Goal: Task Accomplishment & Management: Manage account settings

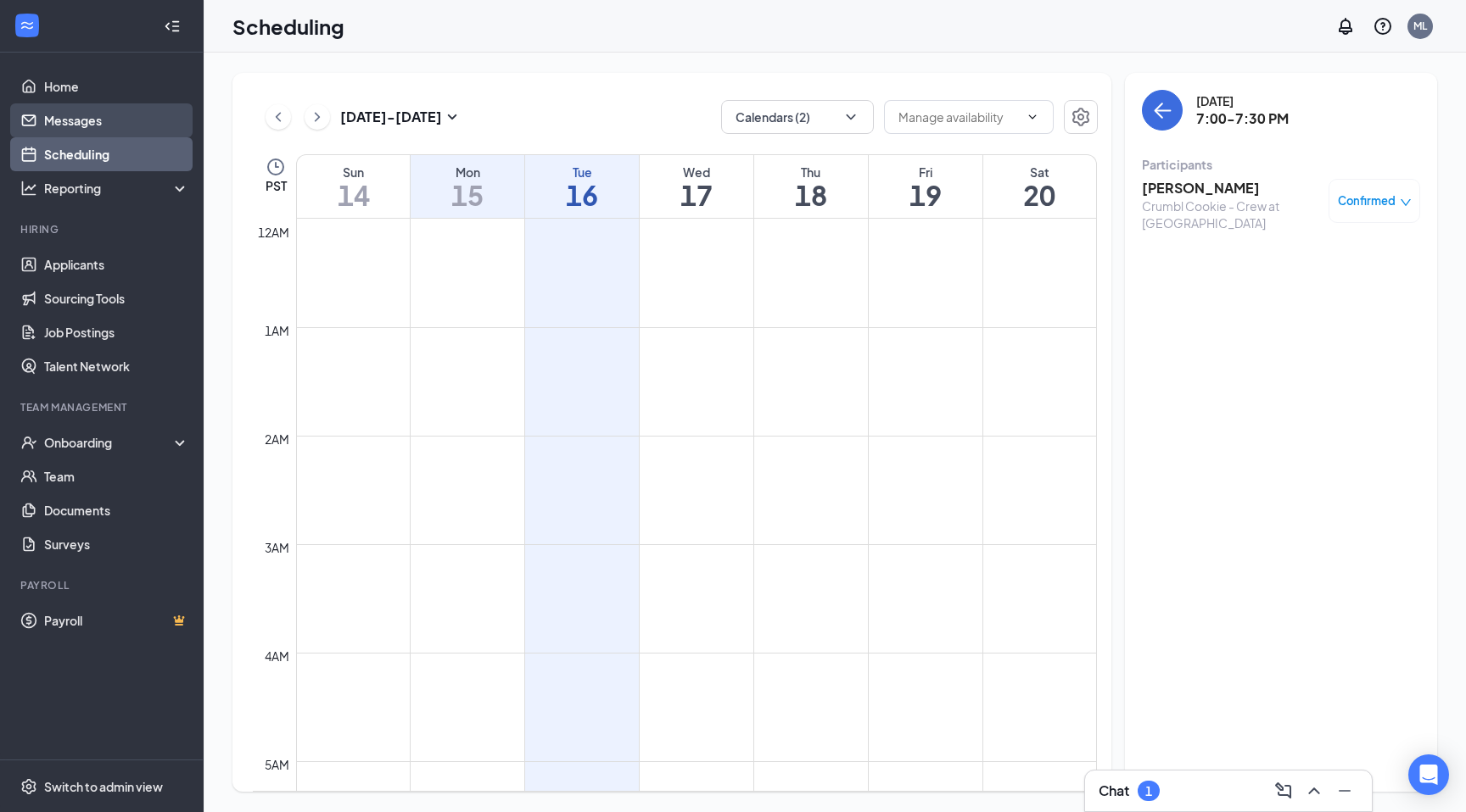
click at [62, 124] on link "Messages" at bounding box center [116, 120] width 145 height 34
click at [80, 128] on link "Messages" at bounding box center [116, 120] width 145 height 34
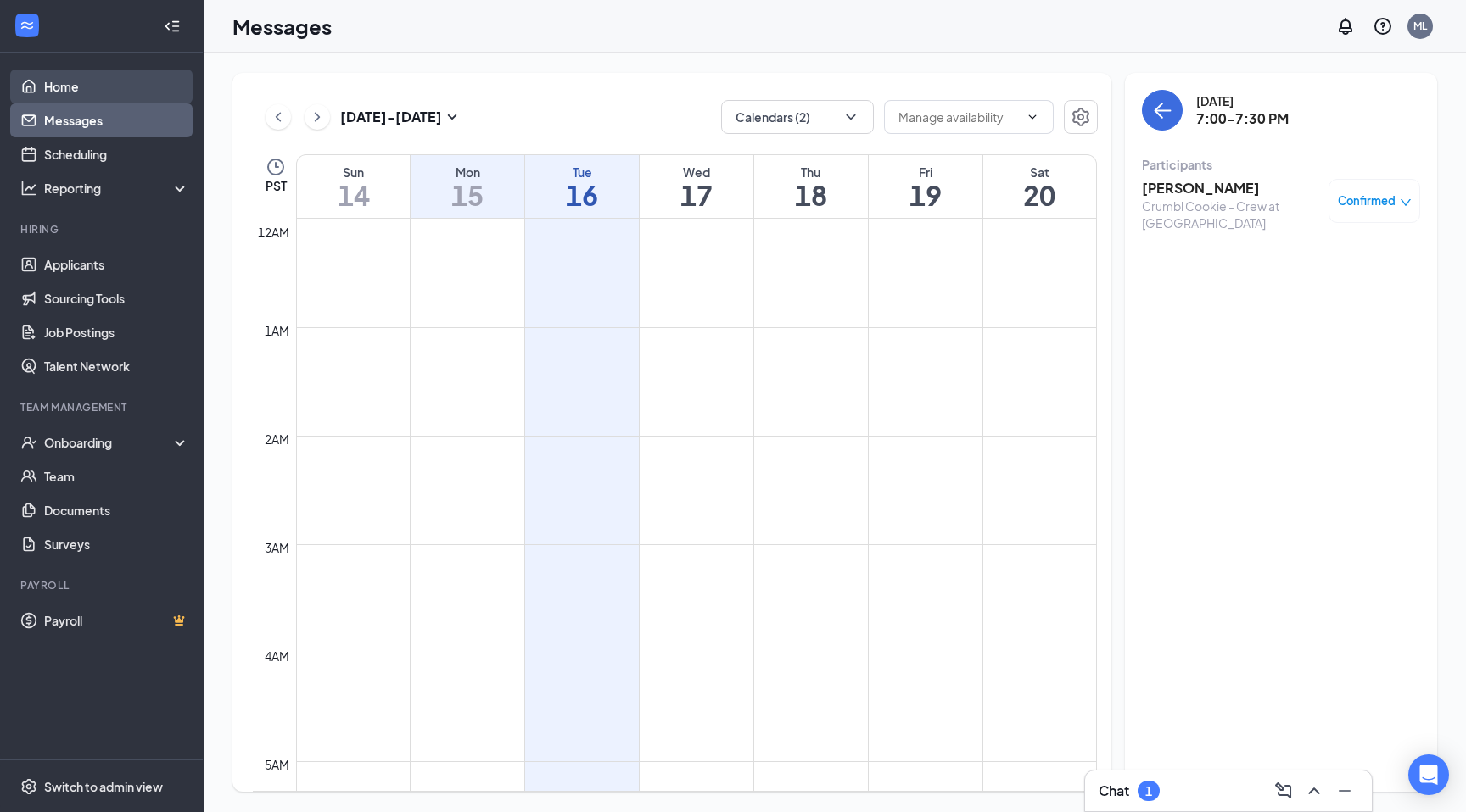
click at [78, 89] on link "Home" at bounding box center [116, 86] width 145 height 34
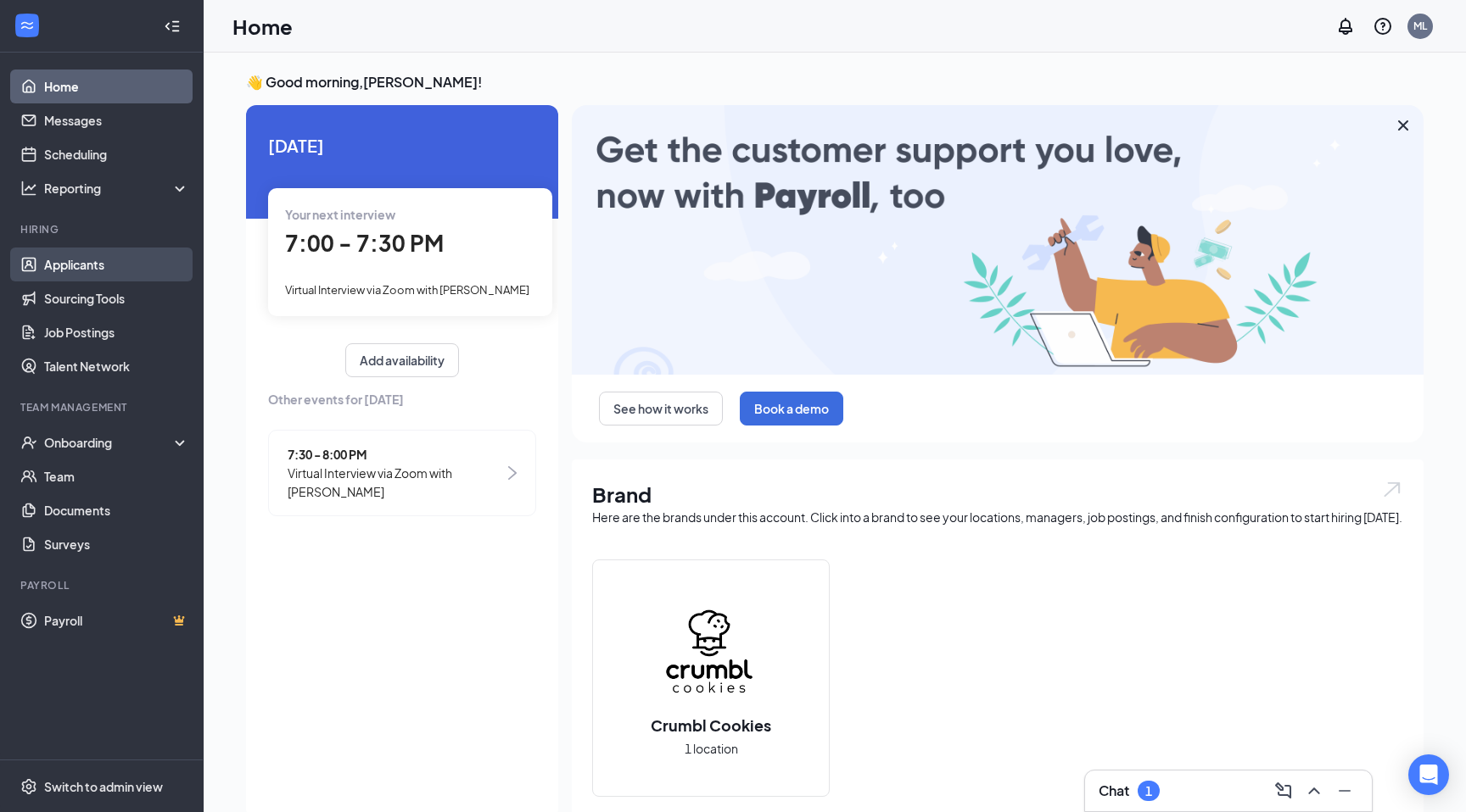
click at [112, 264] on link "Applicants" at bounding box center [116, 264] width 145 height 34
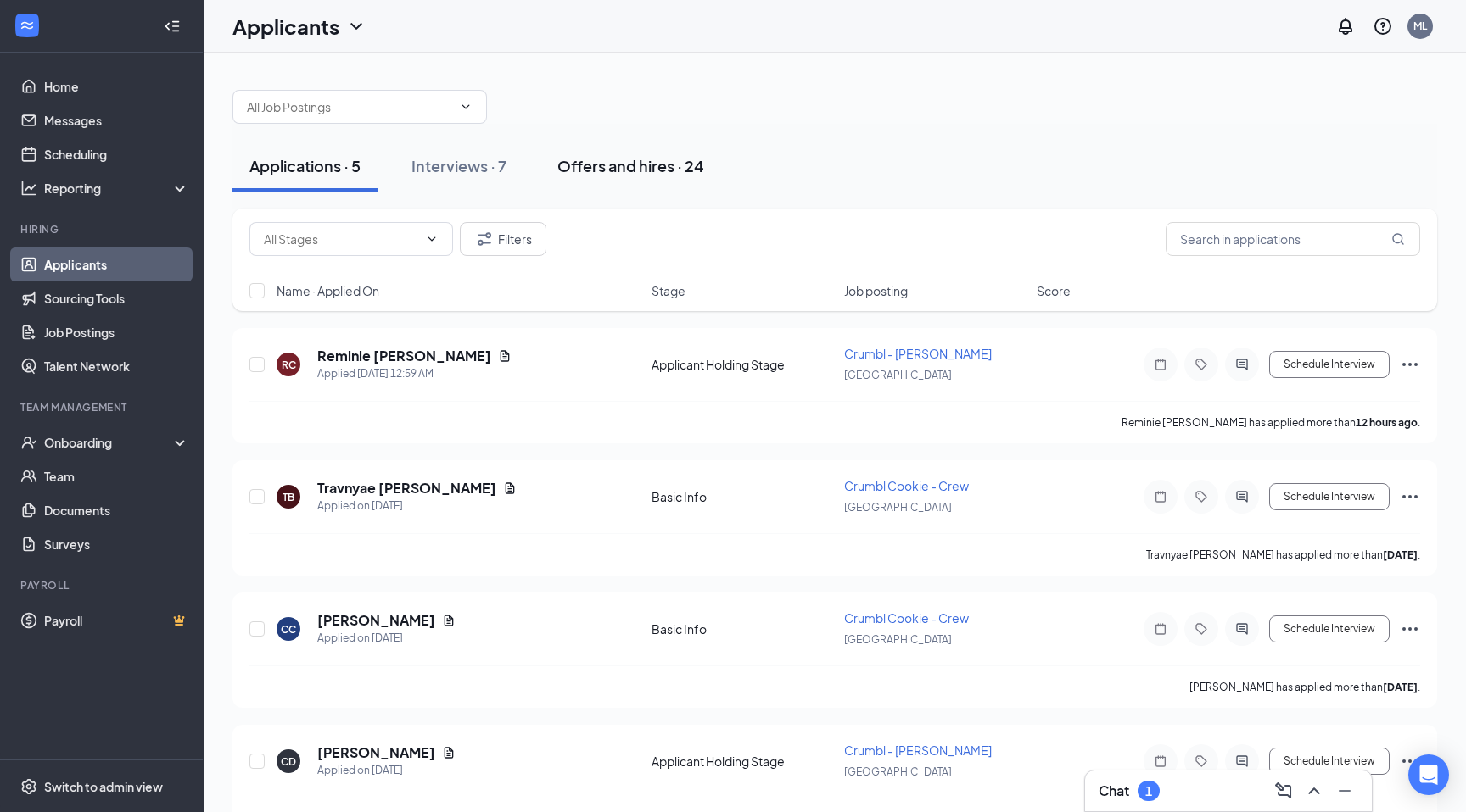
click at [629, 165] on div "Offers and hires · 24" at bounding box center [630, 166] width 147 height 22
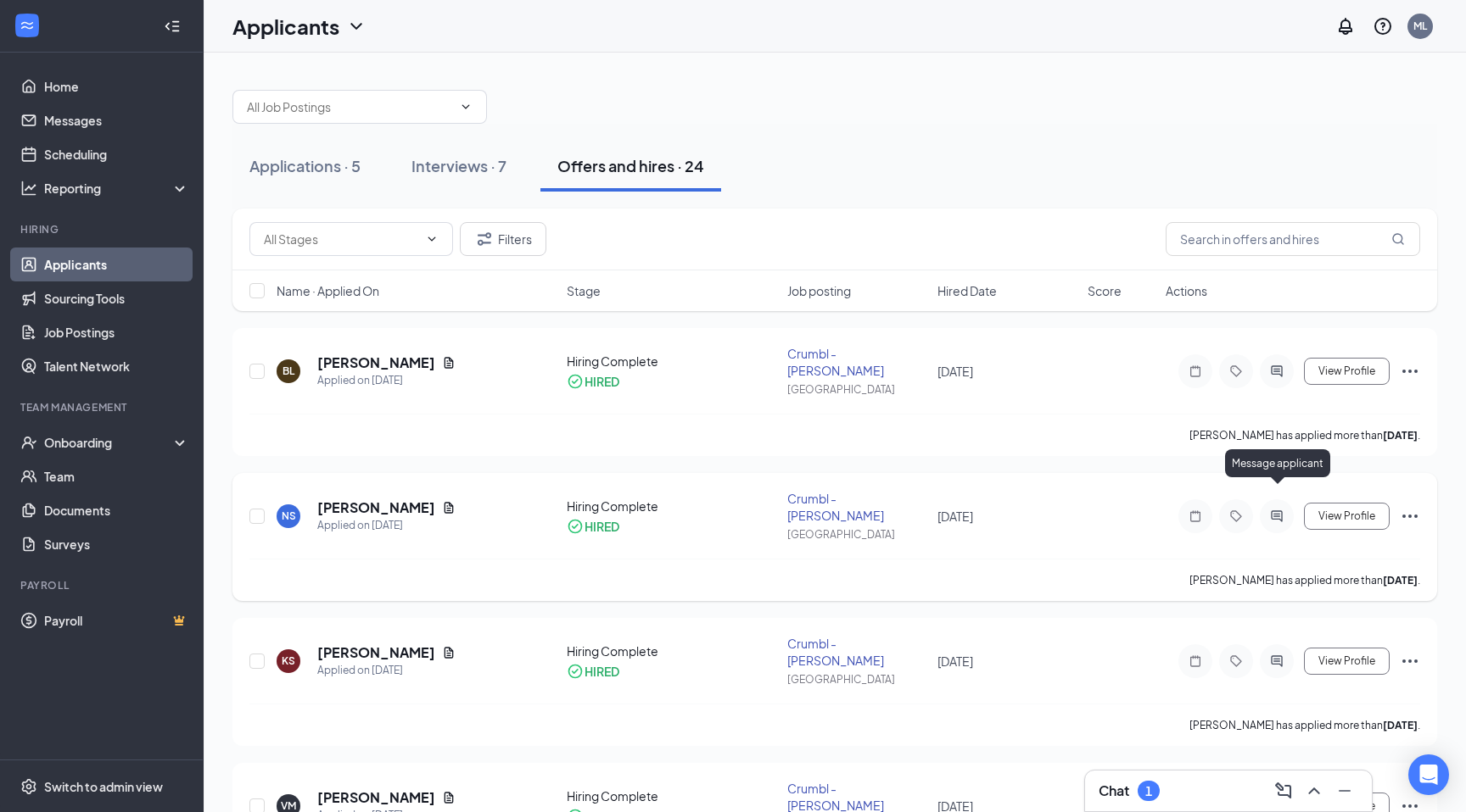
click at [1267, 510] on icon "ActiveChat" at bounding box center [1276, 516] width 21 height 13
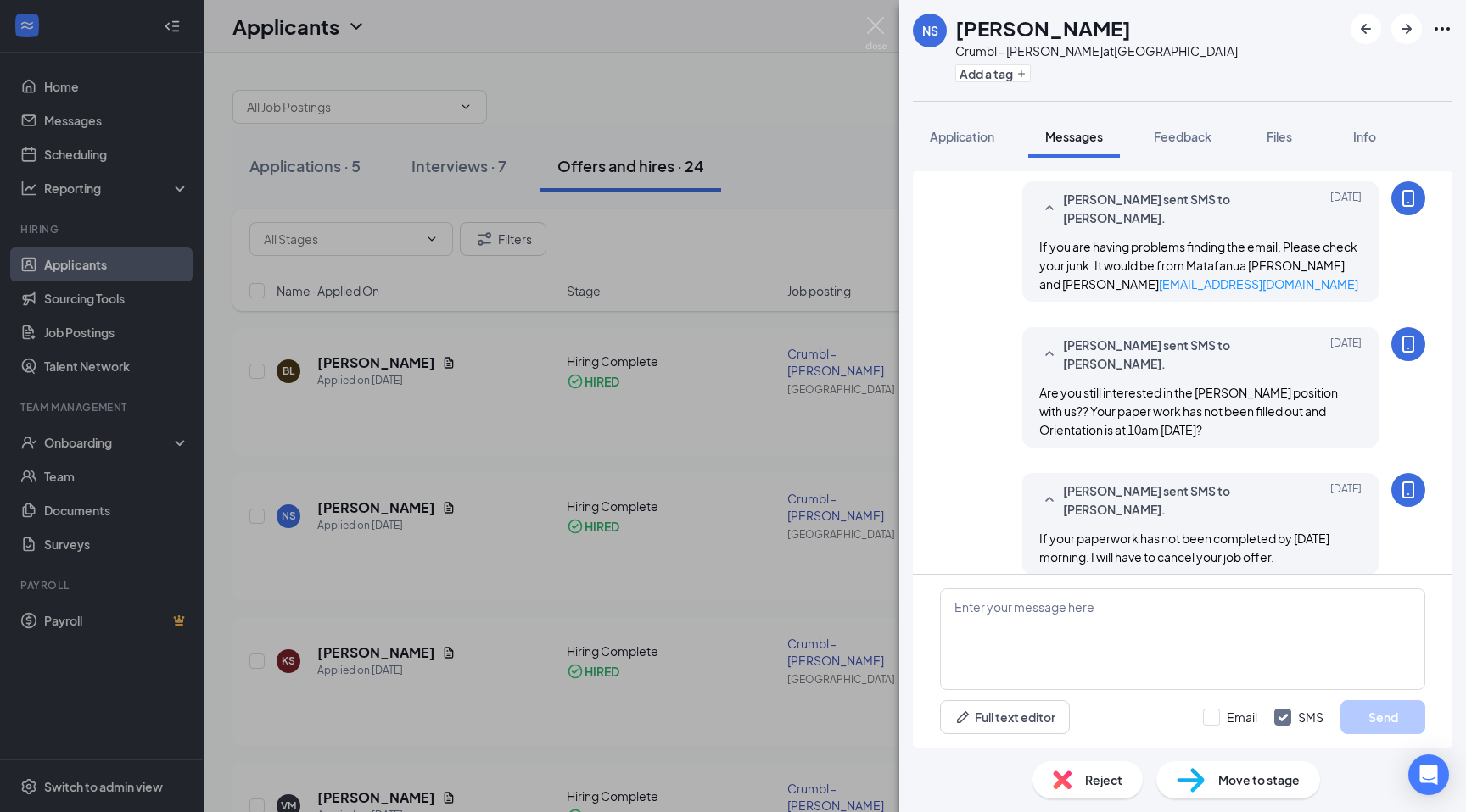
scroll to position [883, 0]
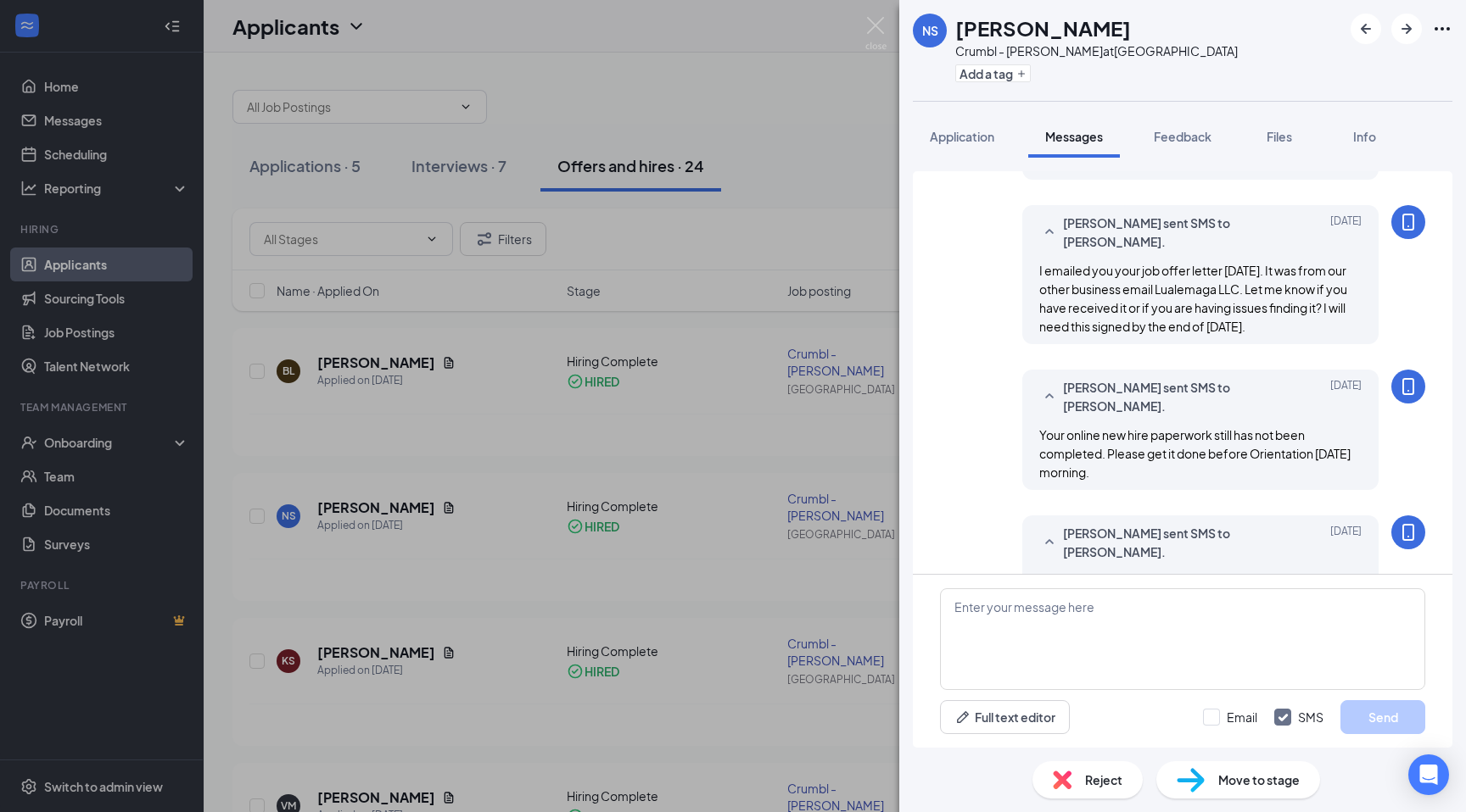
scroll to position [530, 0]
click at [1103, 780] on span "Reject" at bounding box center [1103, 780] width 37 height 19
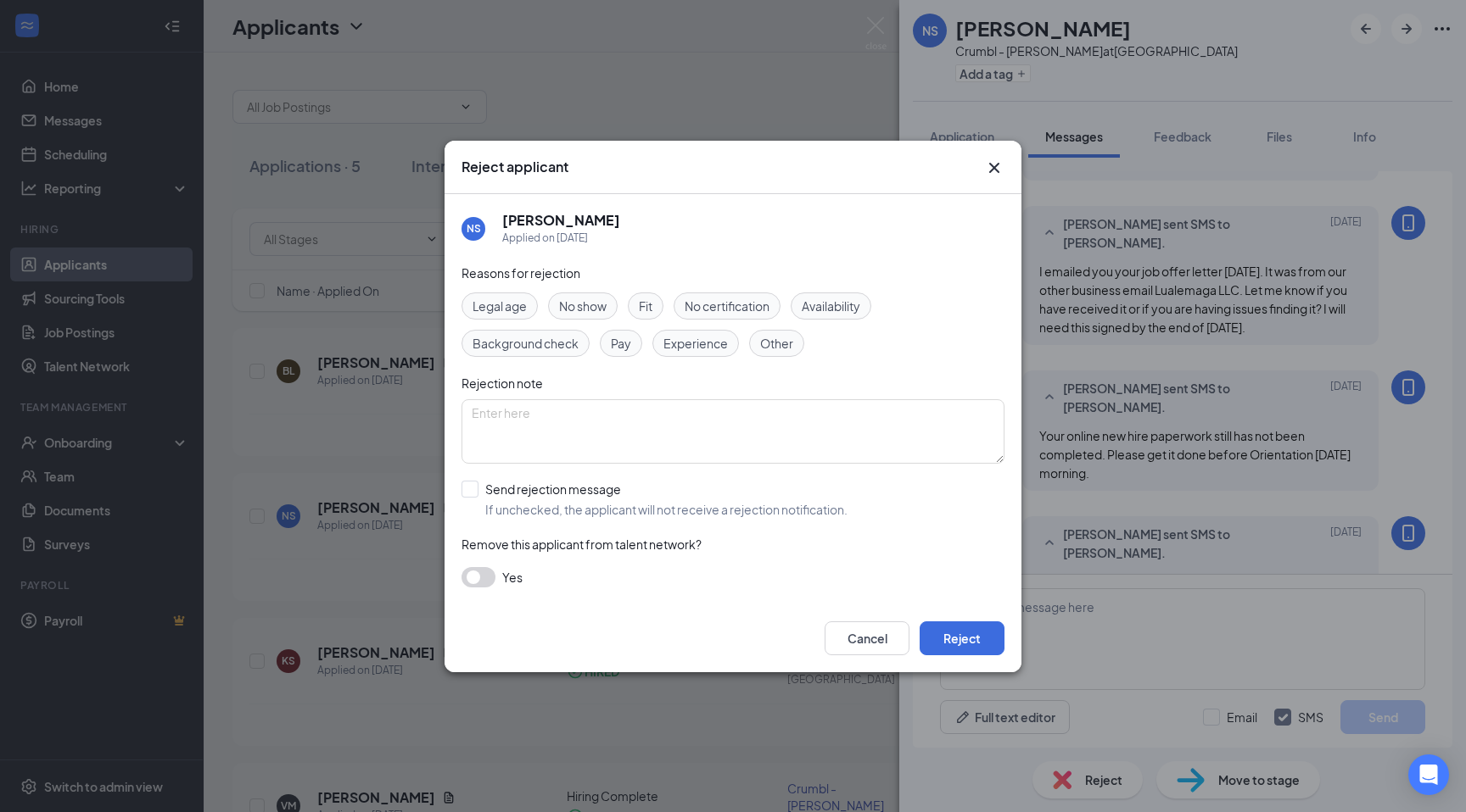
click at [603, 300] on span "No show" at bounding box center [582, 306] width 48 height 19
click at [966, 633] on button "Reject" at bounding box center [961, 638] width 85 height 34
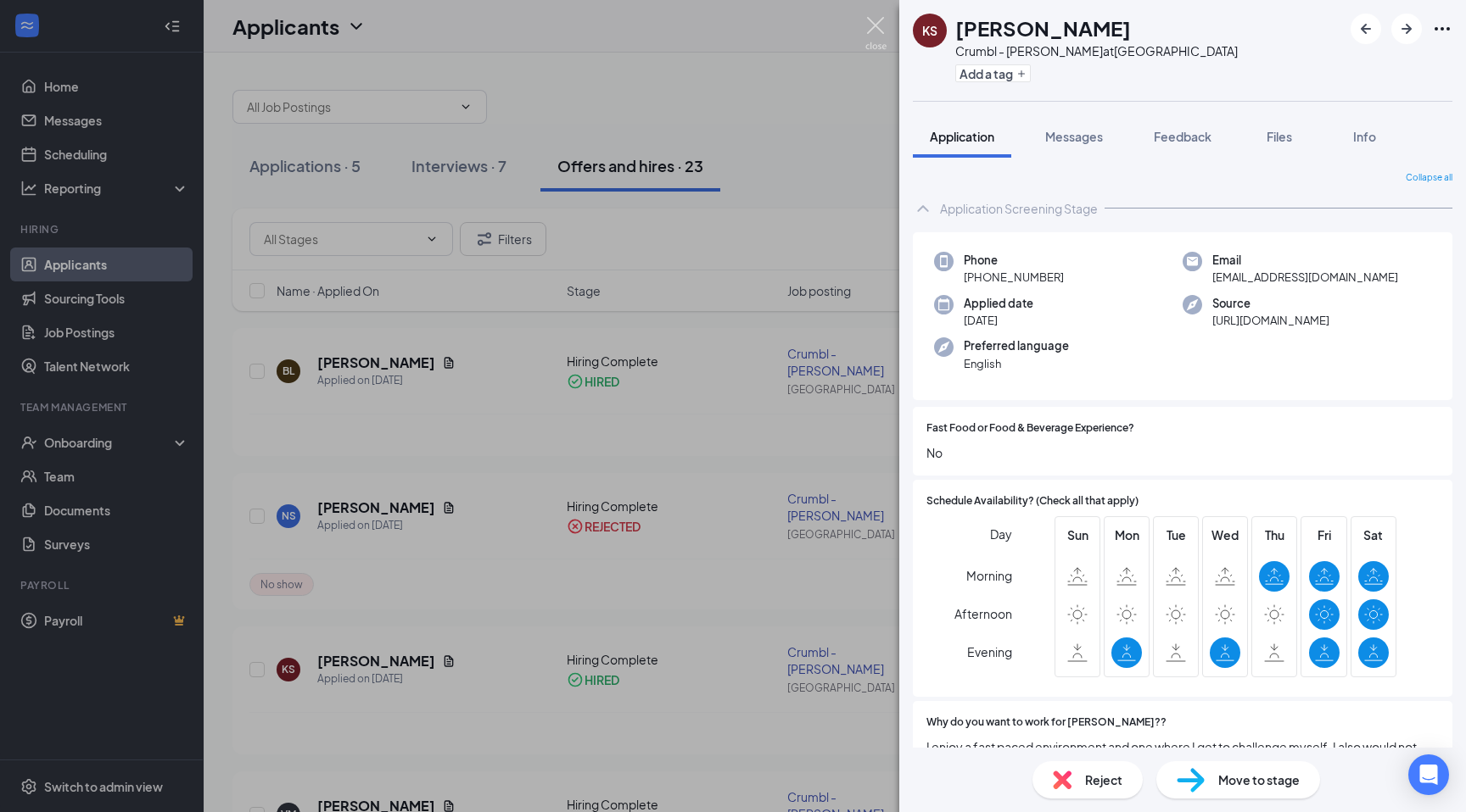
click at [880, 22] on img at bounding box center [876, 33] width 22 height 33
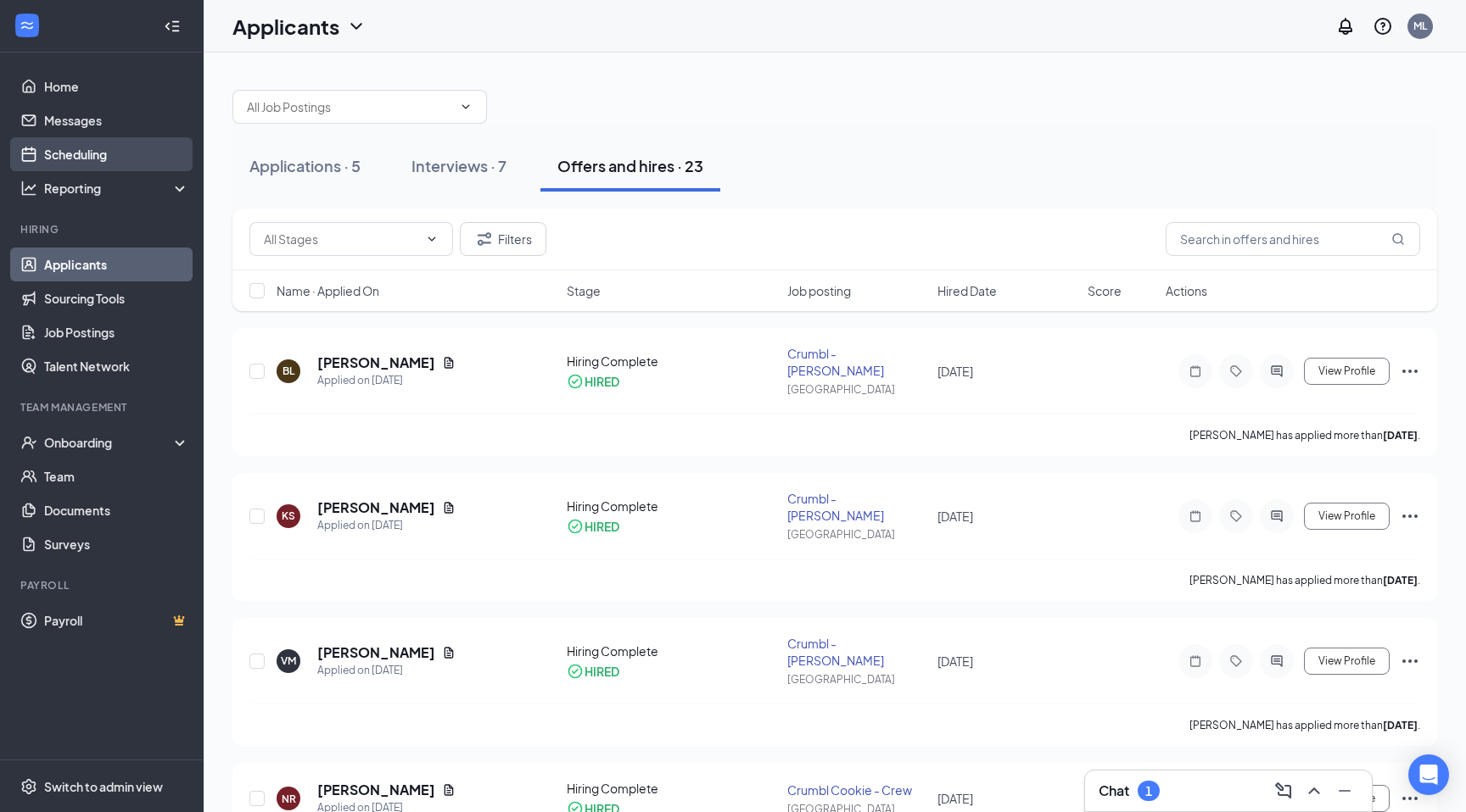
click at [88, 153] on link "Scheduling" at bounding box center [116, 155] width 145 height 34
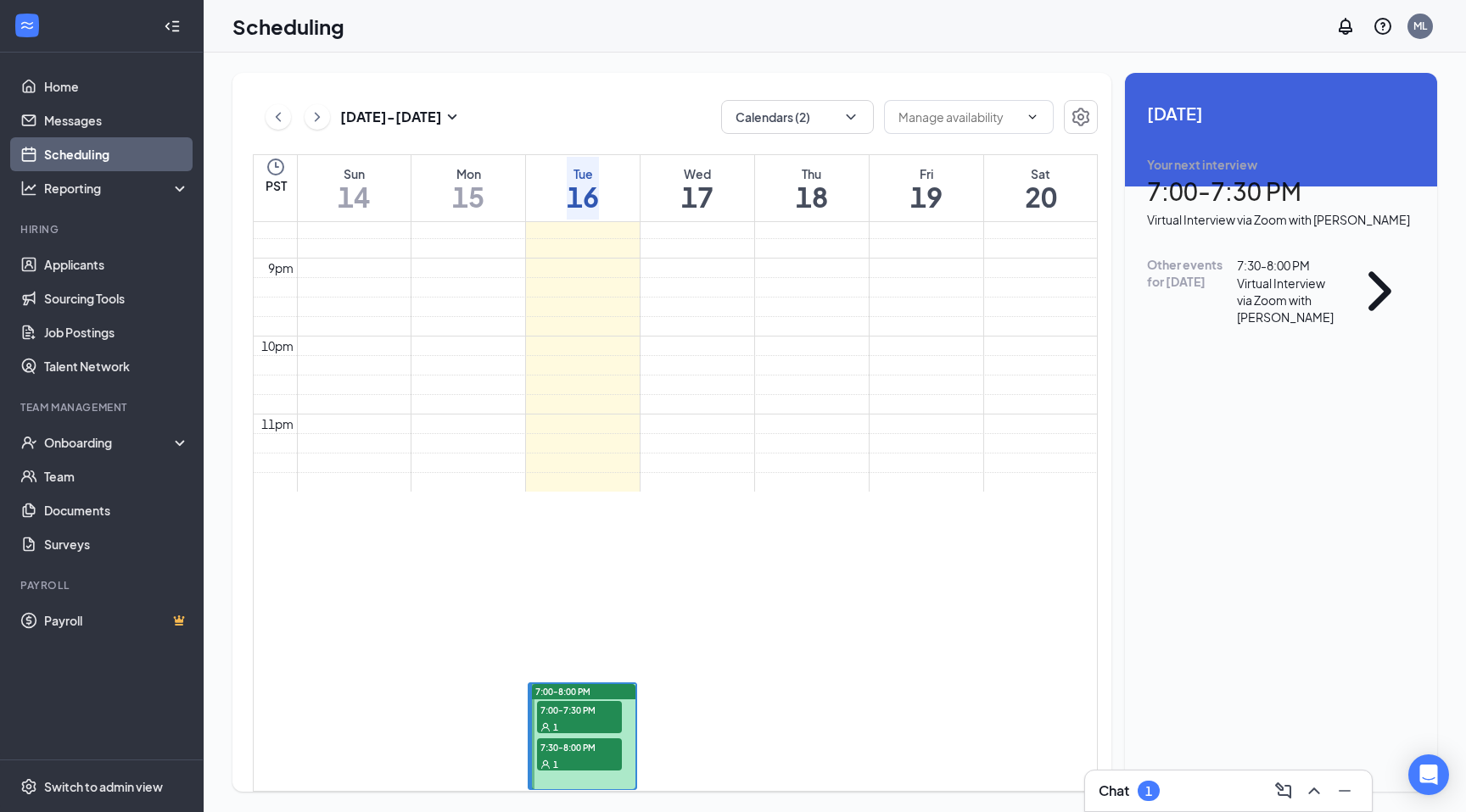
scroll to position [1850, 0]
click at [566, 701] on span "7:00-7:30 PM" at bounding box center [579, 709] width 85 height 17
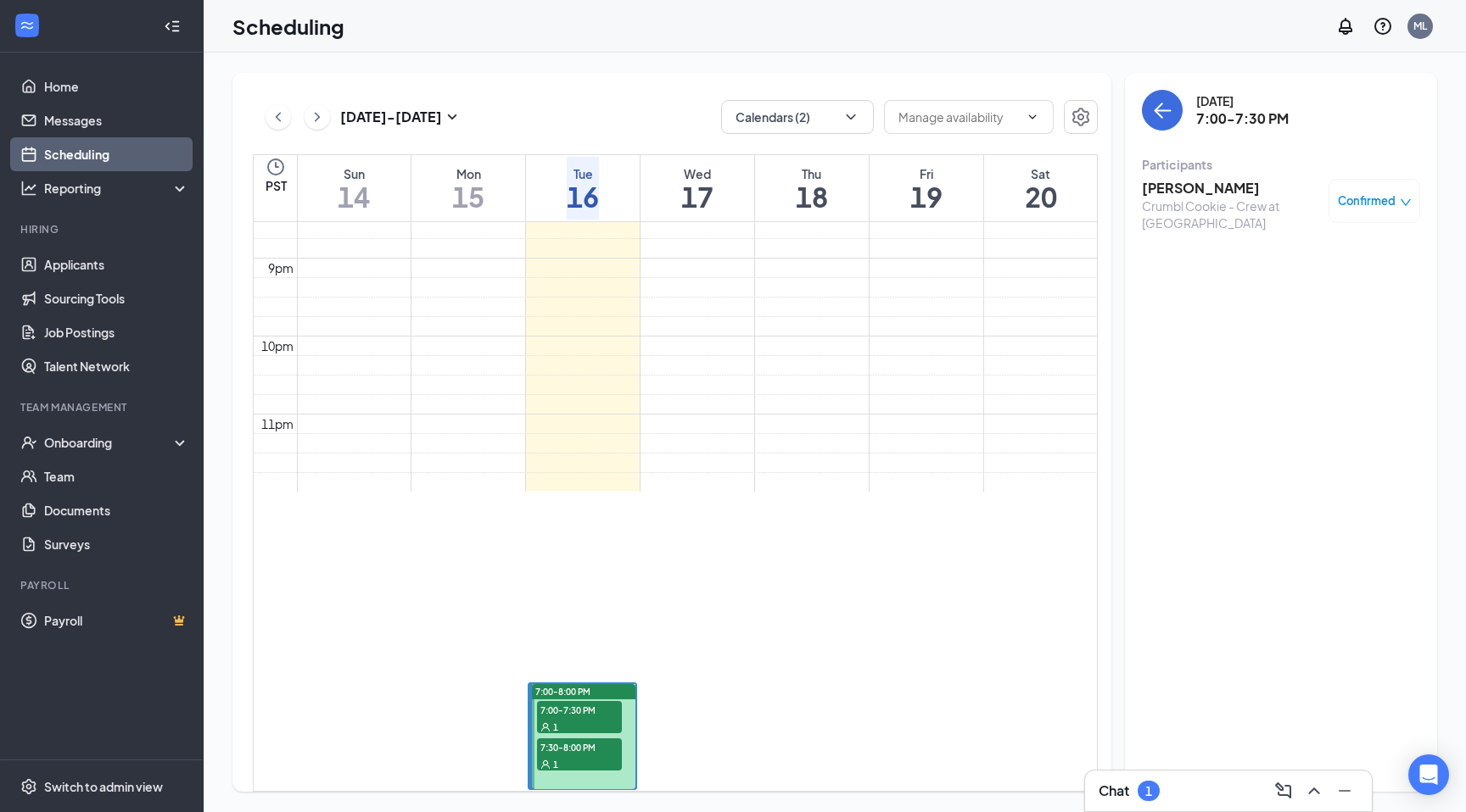
click at [1224, 192] on h3 "[PERSON_NAME]" at bounding box center [1230, 188] width 178 height 19
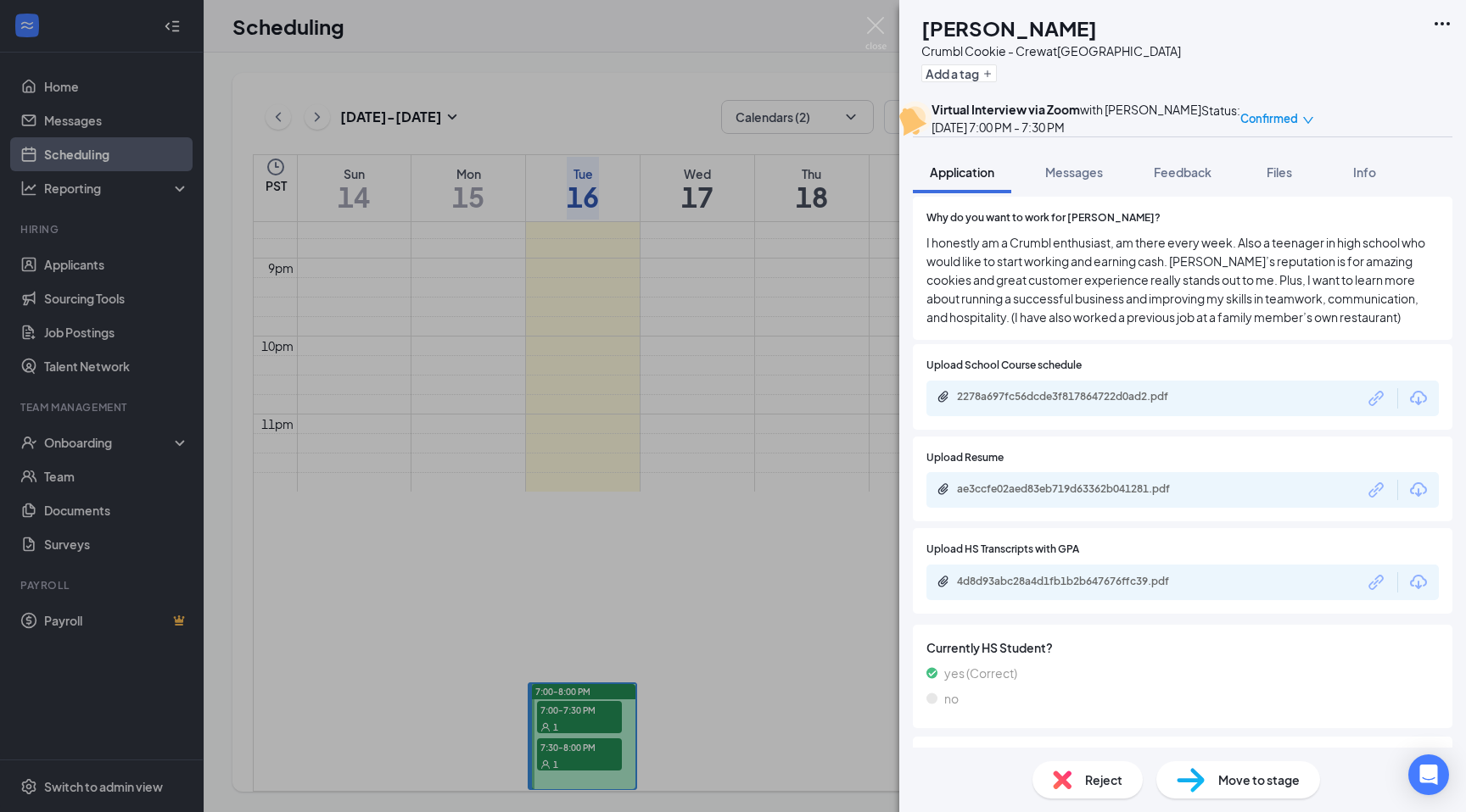
scroll to position [393, 0]
click at [1116, 495] on div "ae3ccfe02aed83eb719d63362b041281.pdf" at bounding box center [1076, 488] width 237 height 13
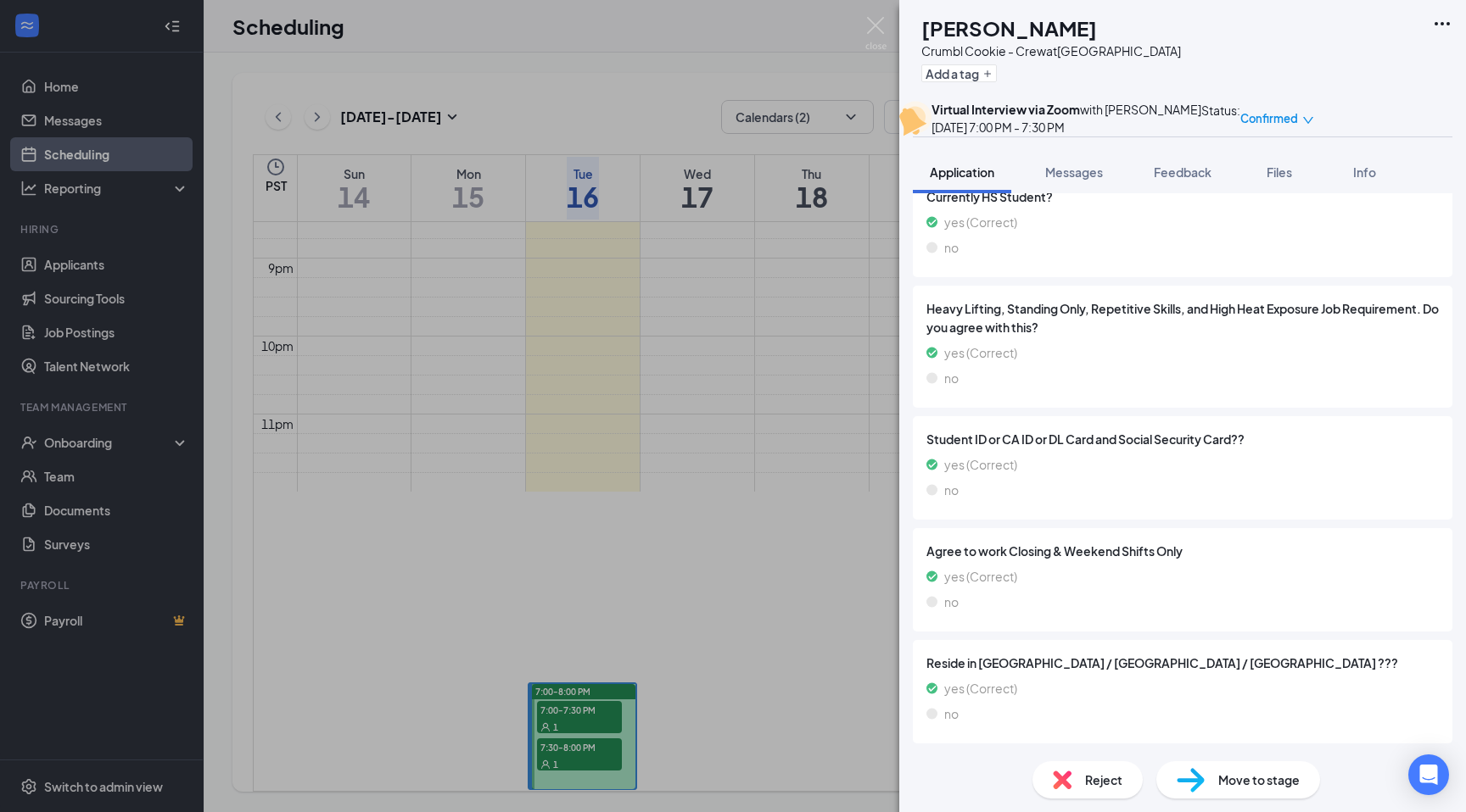
scroll to position [879, 0]
click at [877, 28] on img at bounding box center [876, 33] width 22 height 33
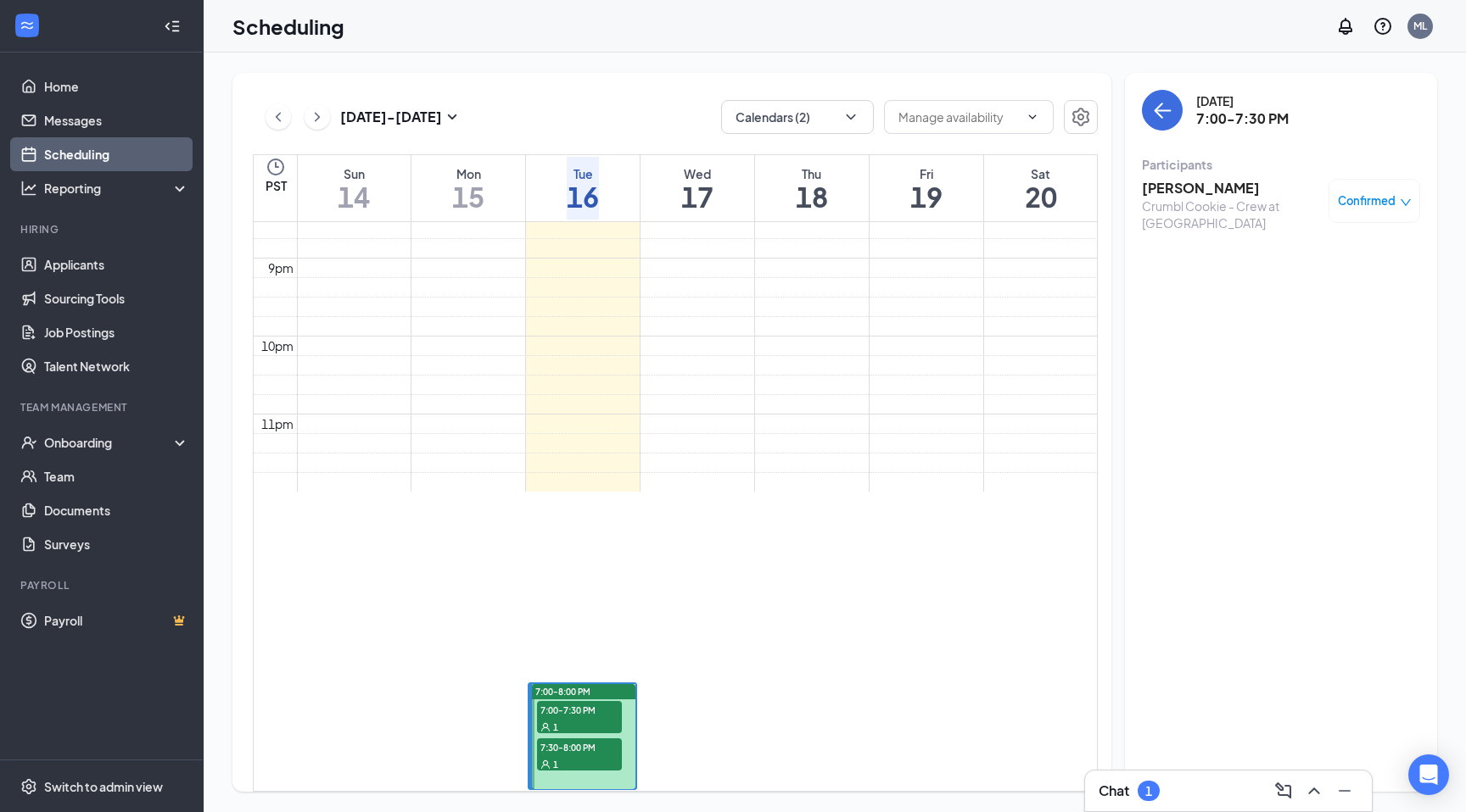
click at [576, 738] on span "7:30-8:00 PM" at bounding box center [579, 746] width 85 height 17
click at [1178, 190] on h3 "[PERSON_NAME]" at bounding box center [1230, 188] width 178 height 19
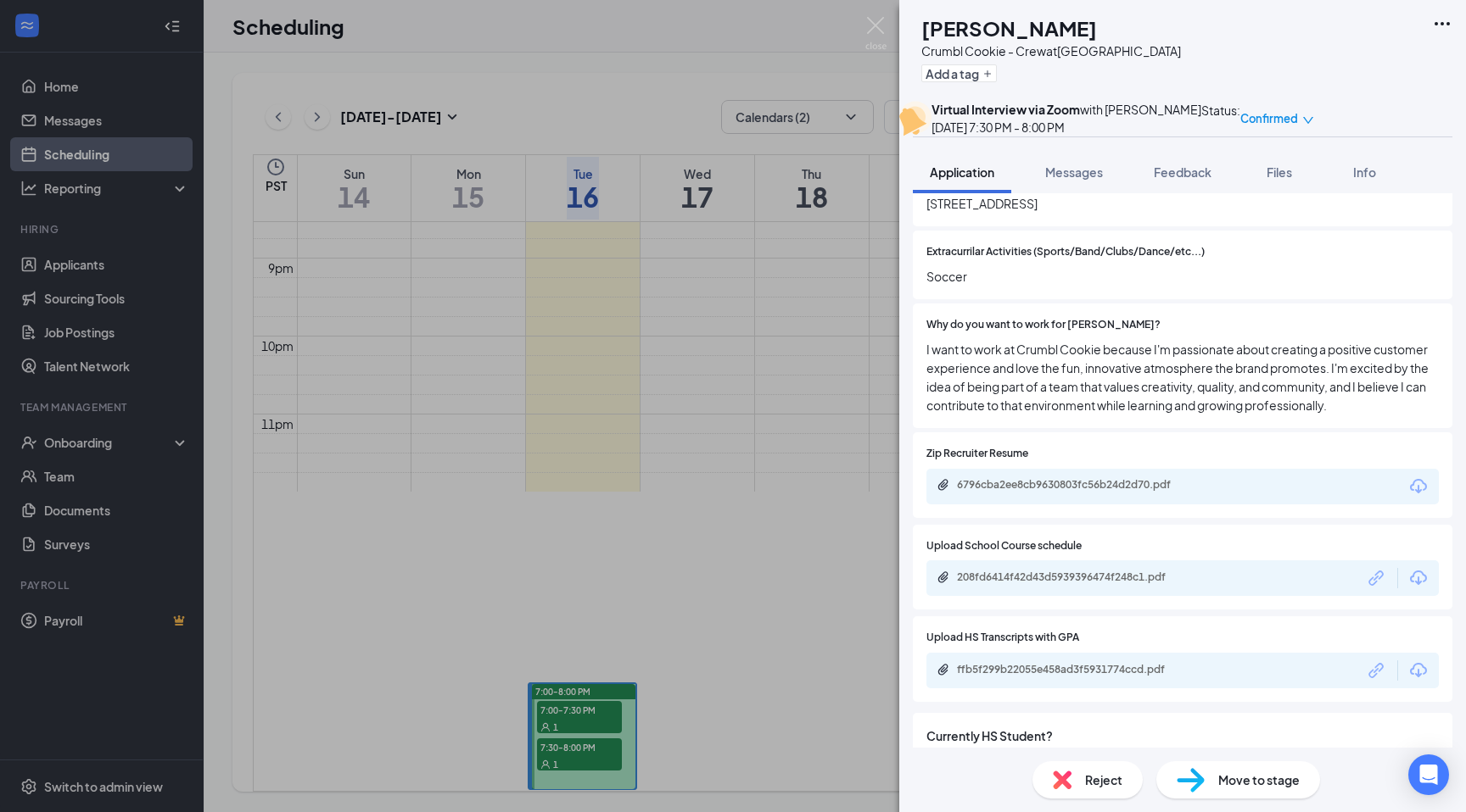
scroll to position [290, 0]
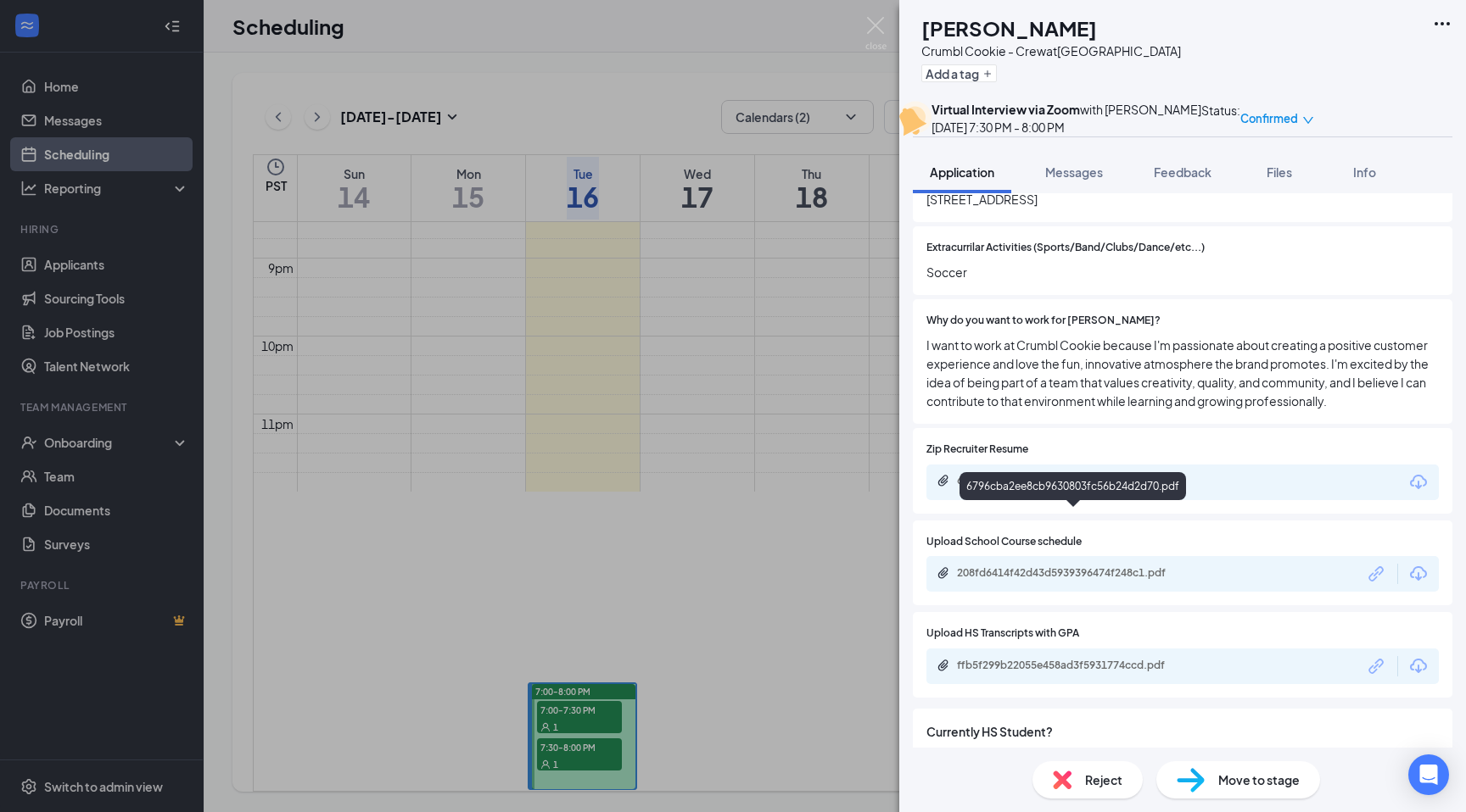
click at [1075, 487] on div "6796cba2ee8cb9630803fc56b24d2d70.pdf" at bounding box center [1076, 480] width 237 height 13
click at [877, 27] on img at bounding box center [876, 33] width 22 height 33
